Goal: Transaction & Acquisition: Purchase product/service

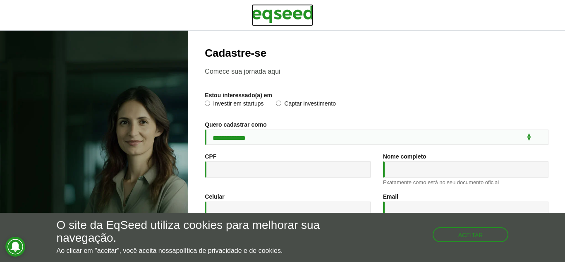
click at [287, 6] on img at bounding box center [282, 14] width 62 height 21
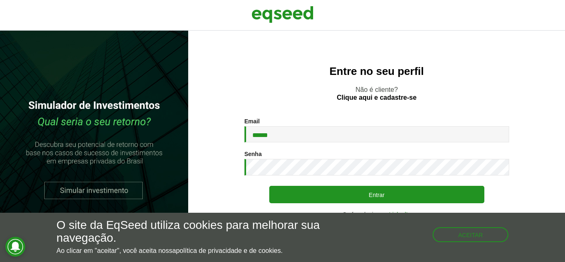
type input "**********"
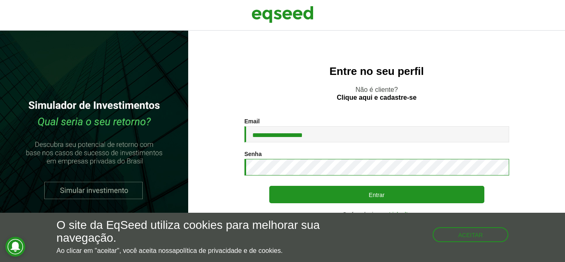
click at [269, 186] on button "Entrar" at bounding box center [376, 194] width 215 height 17
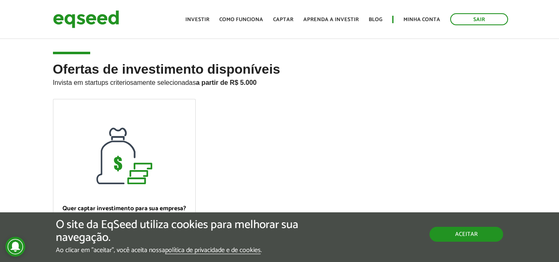
click at [477, 233] on button "Aceitar" at bounding box center [466, 234] width 74 height 15
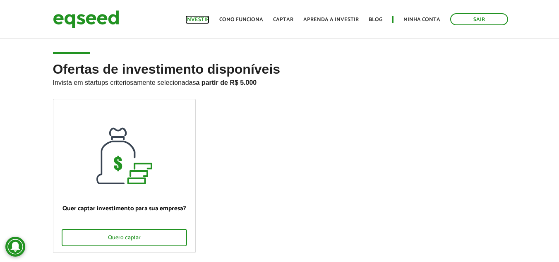
click at [201, 19] on link "Investir" at bounding box center [197, 19] width 24 height 5
drag, startPoint x: 184, startPoint y: 80, endPoint x: 253, endPoint y: 79, distance: 69.1
click at [253, 79] on p "Invista em startups criteriosamente selecionadas a partir de R$ 5.000" at bounding box center [279, 81] width 453 height 10
click at [191, 66] on h2 "Ofertas de investimento disponíveis Invista em startups criteriosamente selecio…" at bounding box center [279, 80] width 453 height 37
click at [66, 16] on img at bounding box center [86, 19] width 66 height 22
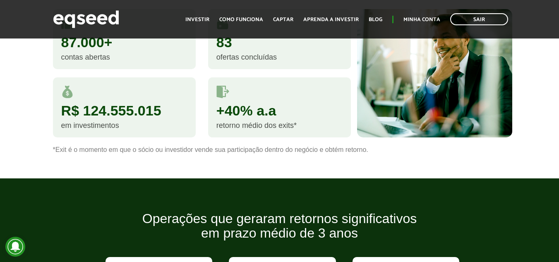
scroll to position [703, 0]
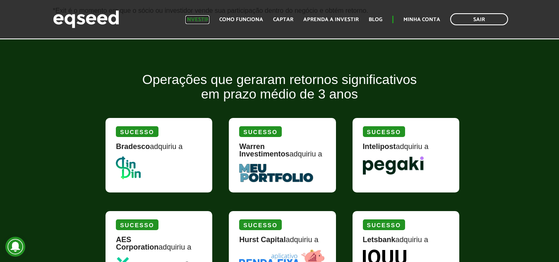
click at [207, 18] on link "Investir" at bounding box center [197, 19] width 24 height 5
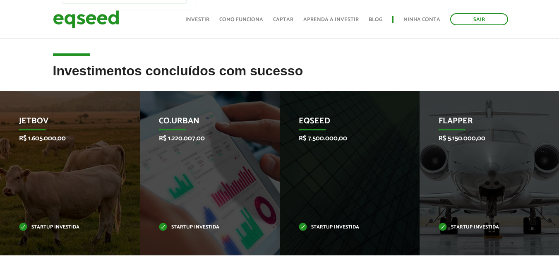
scroll to position [289, 0]
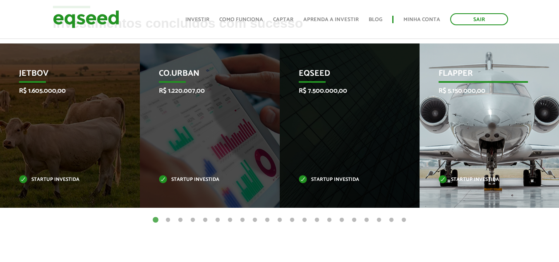
click at [509, 105] on div "Flapper R$ 5.150.000,00 Startup investida" at bounding box center [482, 125] width 127 height 164
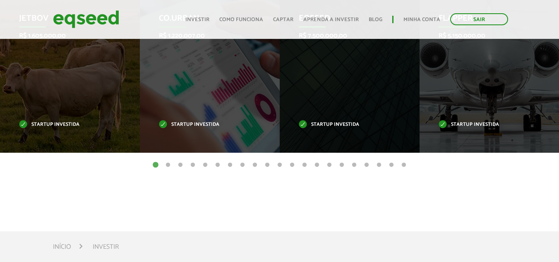
scroll to position [372, 0]
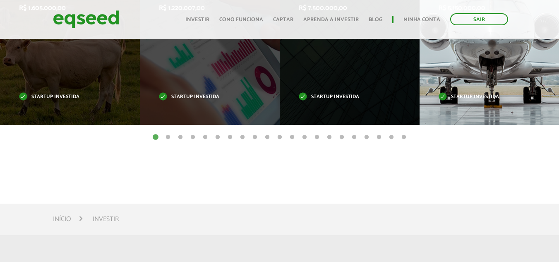
click at [502, 76] on div "Flapper R$ 5.150.000,00 Startup investida" at bounding box center [482, 43] width 127 height 164
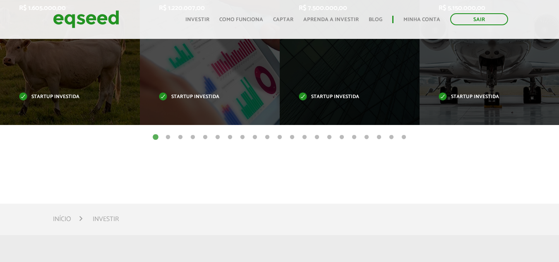
scroll to position [248, 0]
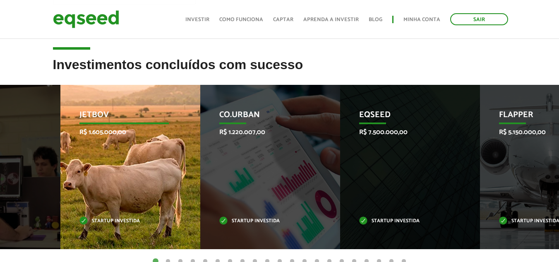
drag, startPoint x: 30, startPoint y: 133, endPoint x: 90, endPoint y: 135, distance: 60.4
click at [90, 135] on p "R$ 1.605.000,00" at bounding box center [123, 132] width 89 height 8
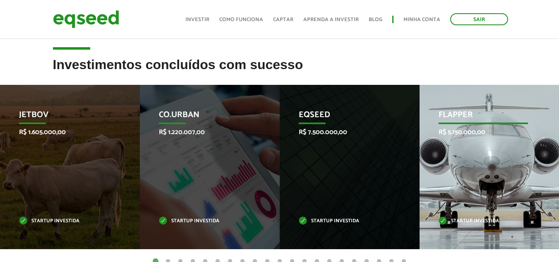
click at [458, 120] on p "Flapper" at bounding box center [482, 117] width 89 height 14
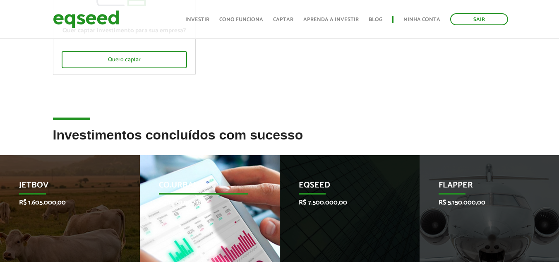
scroll to position [268, 0]
